Goal: Task Accomplishment & Management: Use online tool/utility

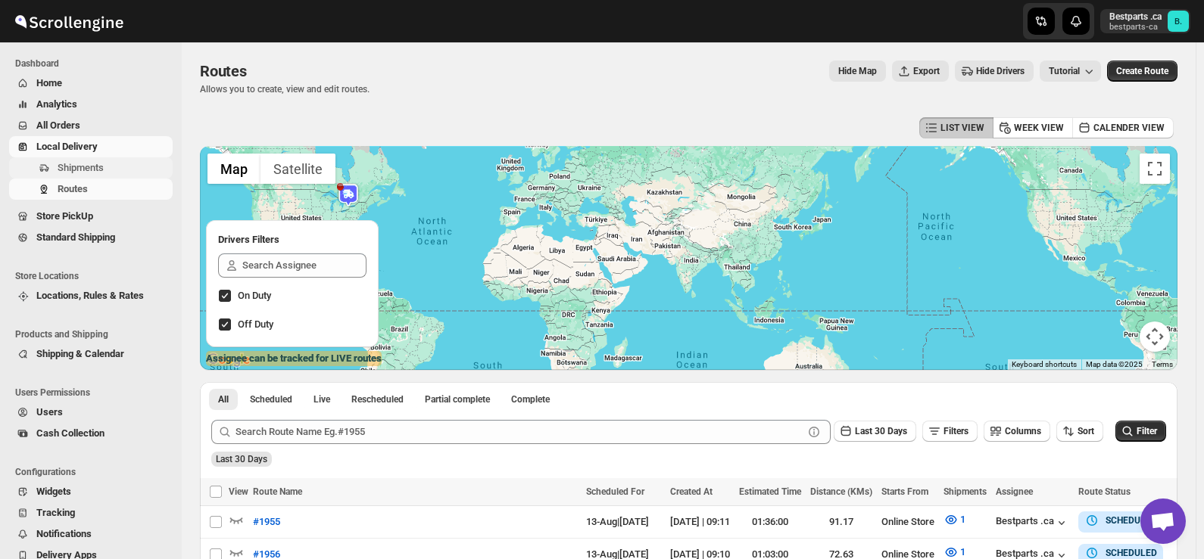
click at [74, 171] on span "Shipments" at bounding box center [81, 167] width 46 height 11
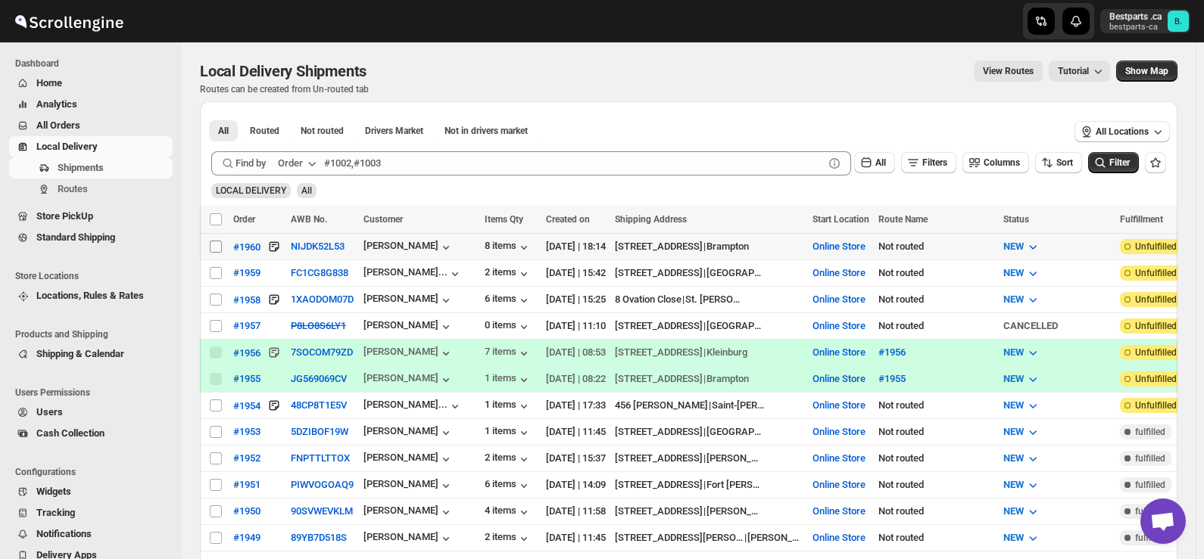
click at [217, 246] on input "Select shipment" at bounding box center [216, 247] width 12 height 12
checkbox input "true"
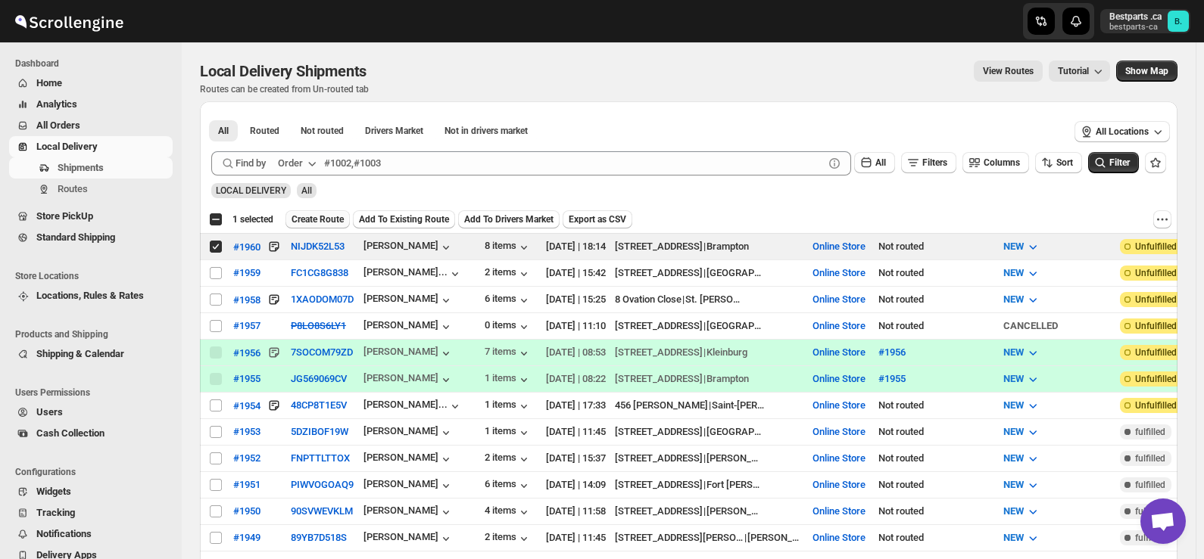
click at [295, 216] on span "Create Route" at bounding box center [317, 219] width 52 height 12
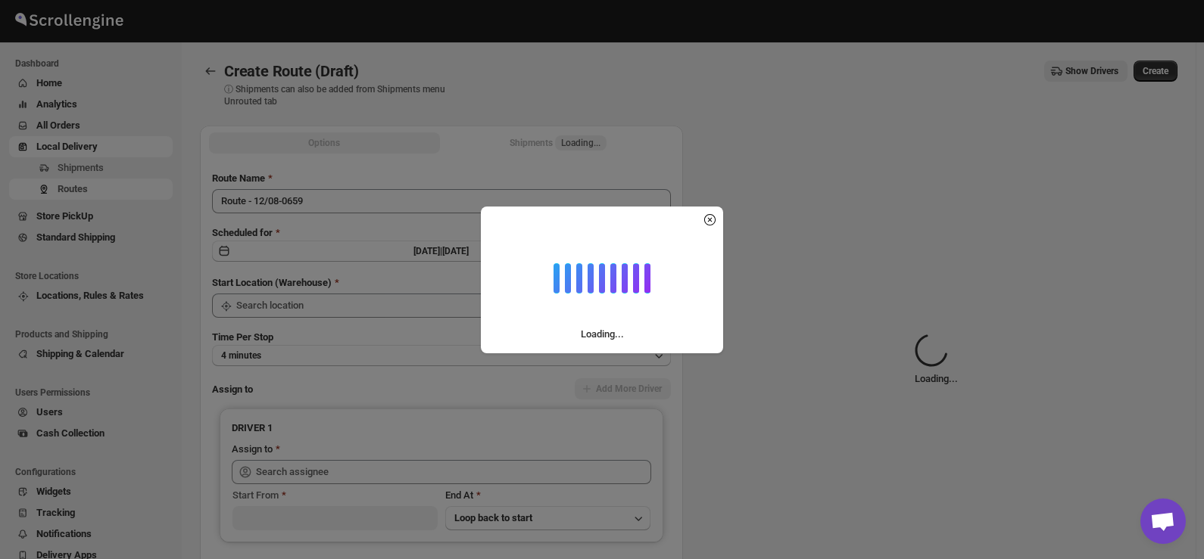
type input "Online Store"
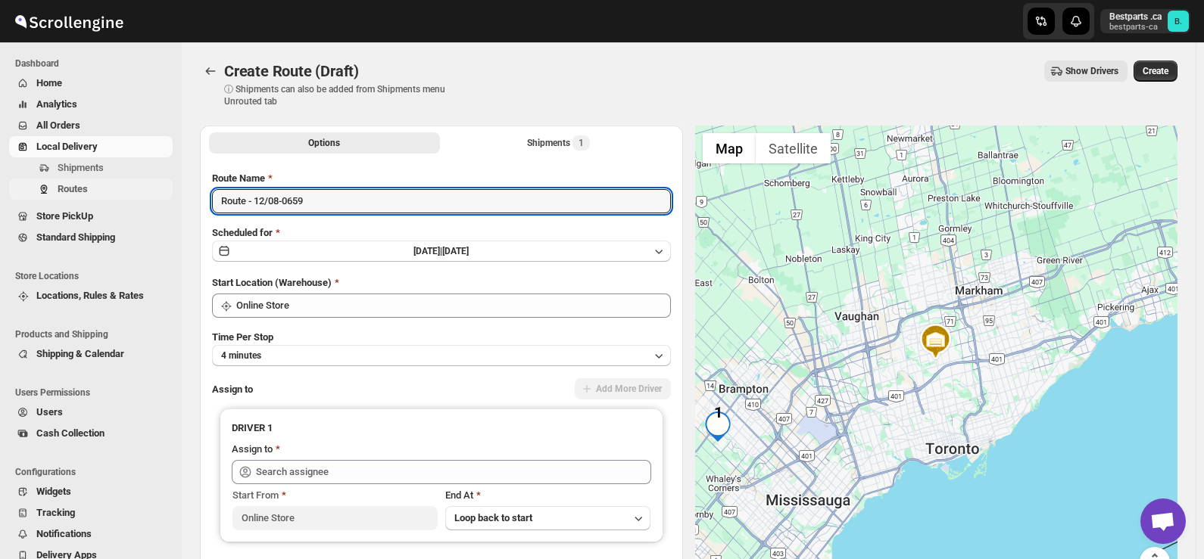
drag, startPoint x: 316, startPoint y: 201, endPoint x: 160, endPoint y: 188, distance: 156.4
click at [160, 188] on div "Skip to content Bestparts .ca bestparts-ca B. Dashboard Home Analytics All Orde…" at bounding box center [602, 357] width 1204 height 715
type input "1960"
click at [425, 254] on span "[DATE] |" at bounding box center [427, 251] width 29 height 11
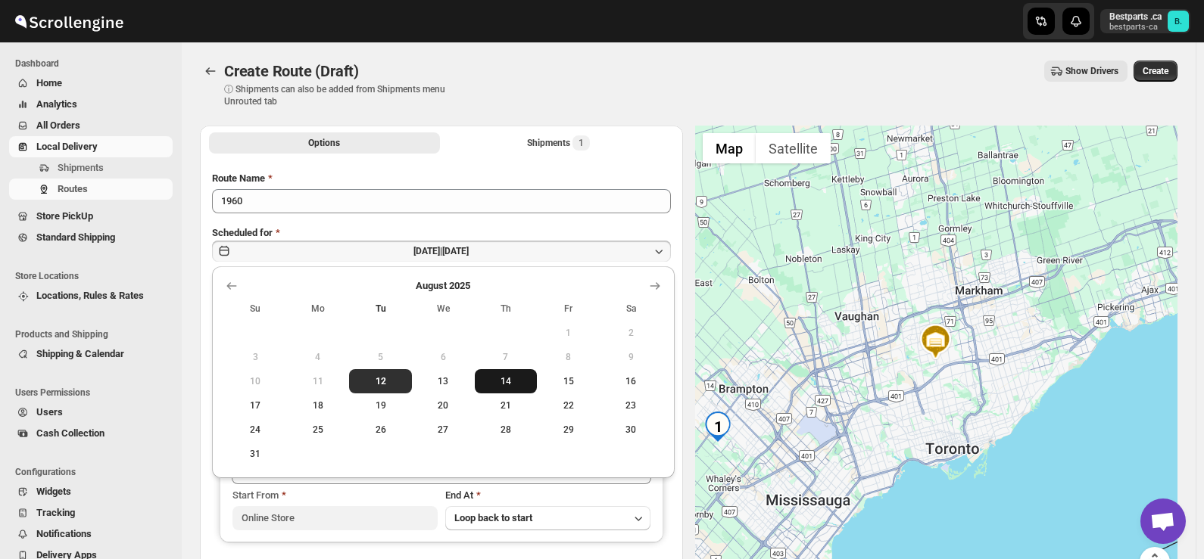
click at [500, 376] on span "14" at bounding box center [506, 381] width 51 height 12
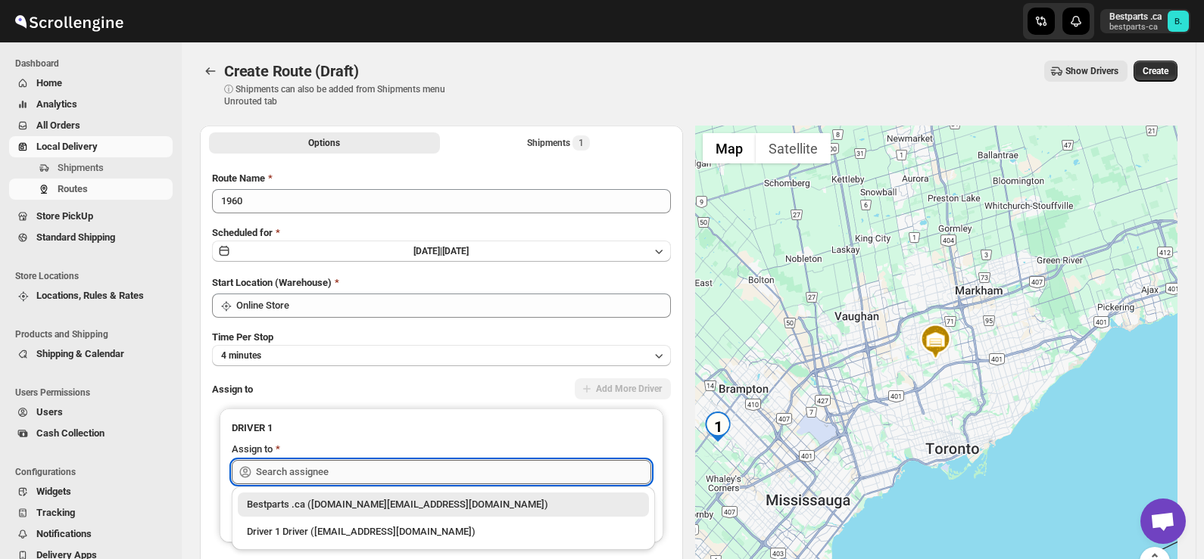
click at [378, 477] on input "text" at bounding box center [453, 472] width 395 height 24
click at [312, 500] on div "Bestparts .ca ([DOMAIN_NAME][EMAIL_ADDRESS][DOMAIN_NAME])" at bounding box center [443, 504] width 393 height 15
type input "Bestparts .ca ([DOMAIN_NAME][EMAIL_ADDRESS][DOMAIN_NAME])"
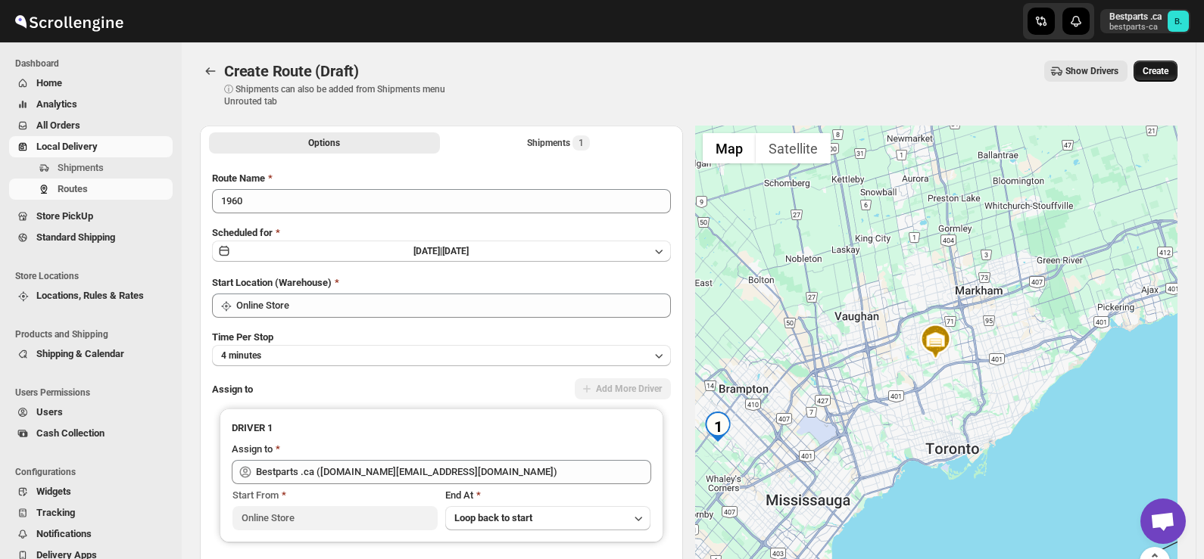
click at [1160, 69] on span "Create" at bounding box center [1155, 71] width 26 height 12
